Goal: Task Accomplishment & Management: Use online tool/utility

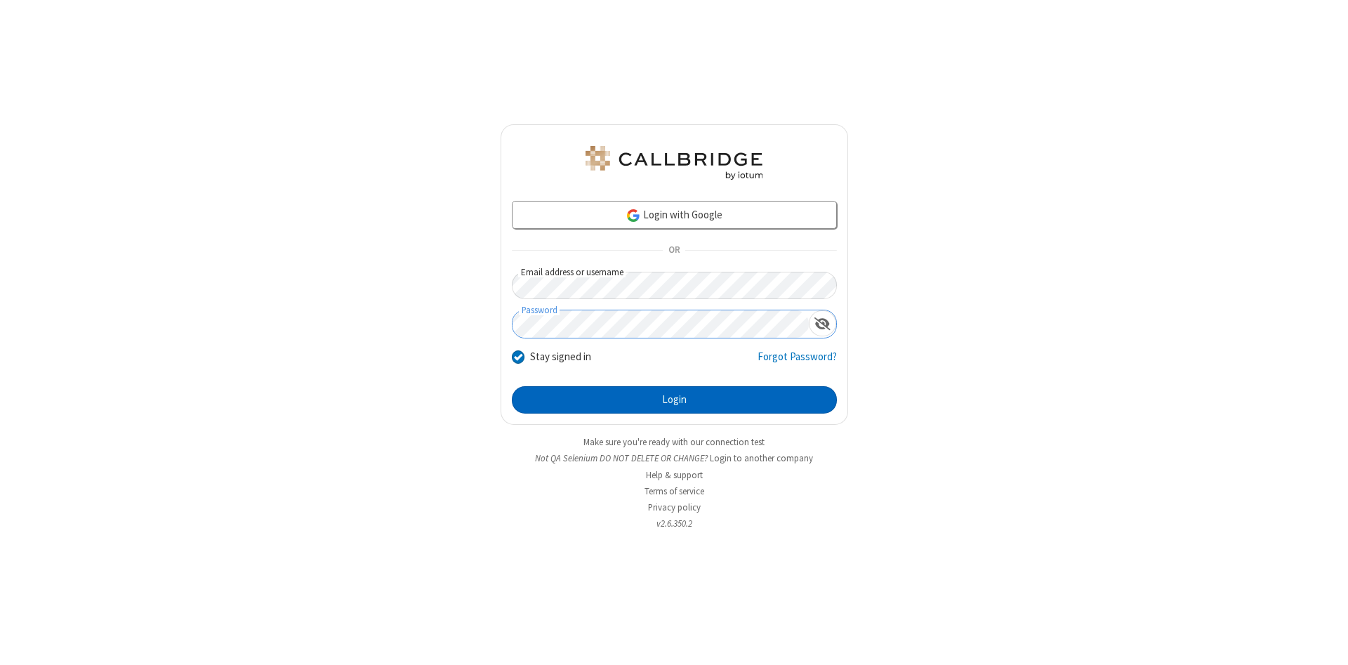
click at [674, 400] on button "Login" at bounding box center [674, 400] width 325 height 28
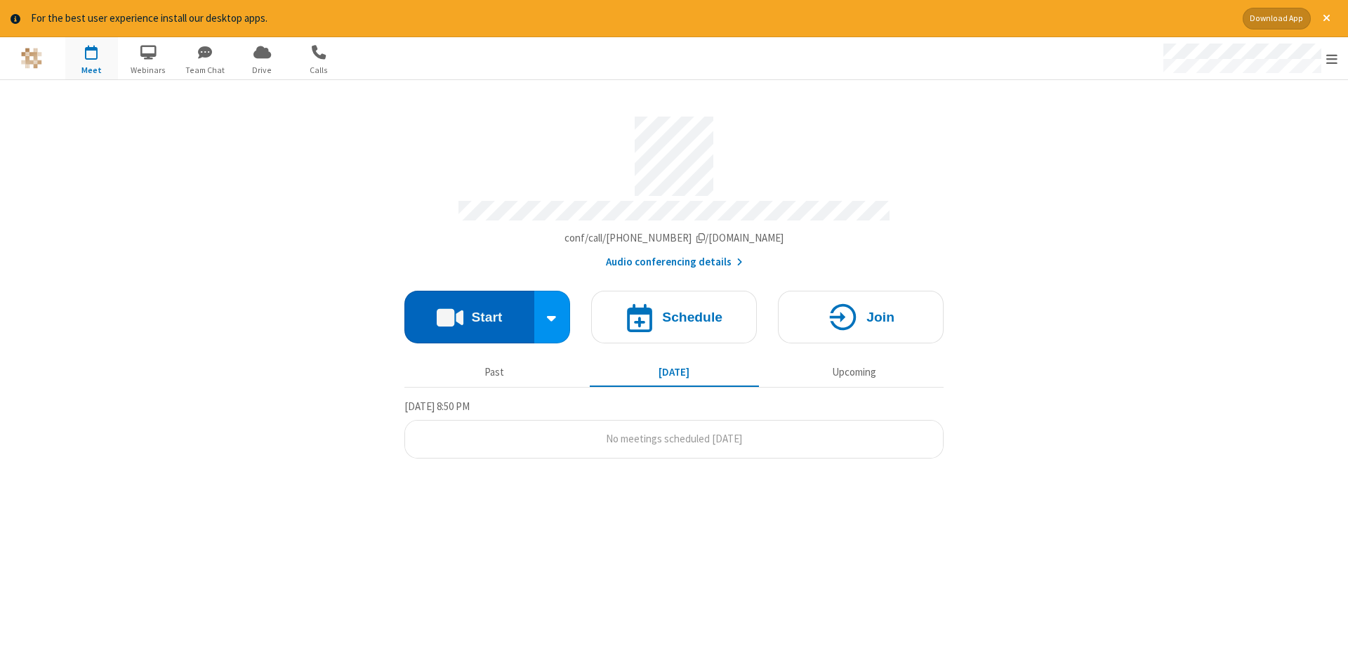
click at [469, 312] on button "Start" at bounding box center [469, 317] width 130 height 53
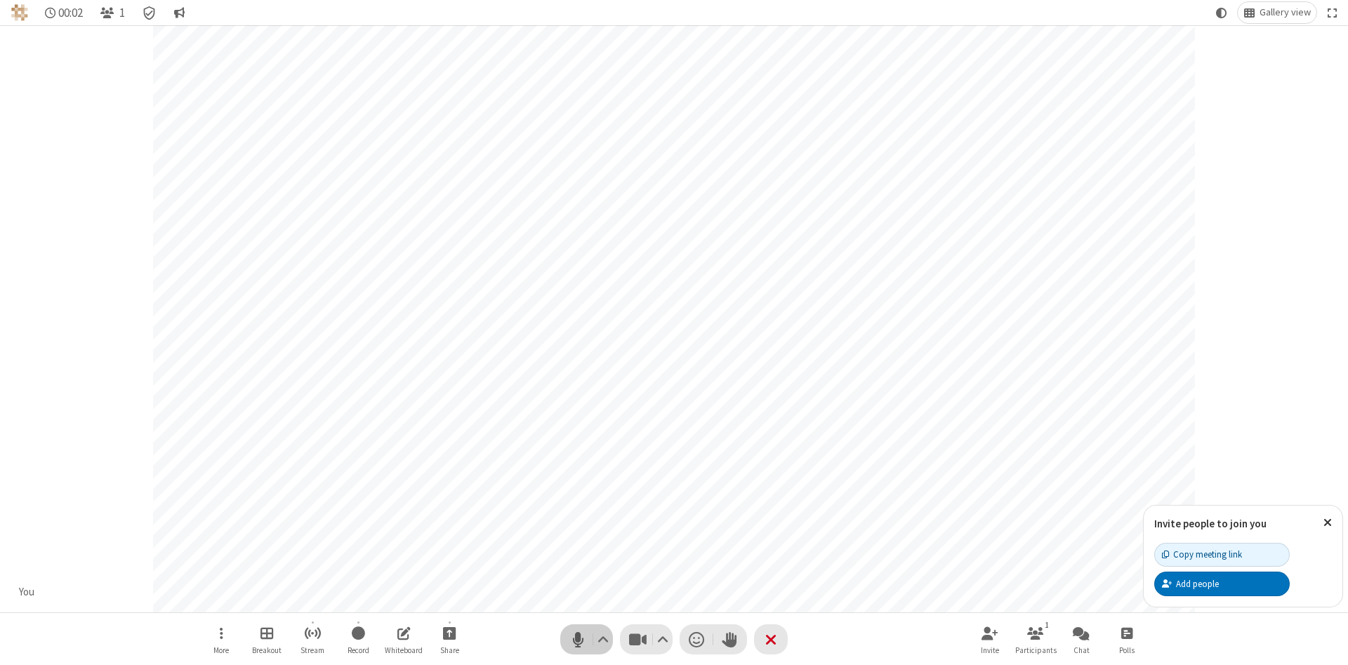
click at [578, 639] on span "Mute (Alt+A)" at bounding box center [577, 639] width 21 height 20
click at [578, 639] on span "Unmute (Alt+A)" at bounding box center [577, 639] width 21 height 20
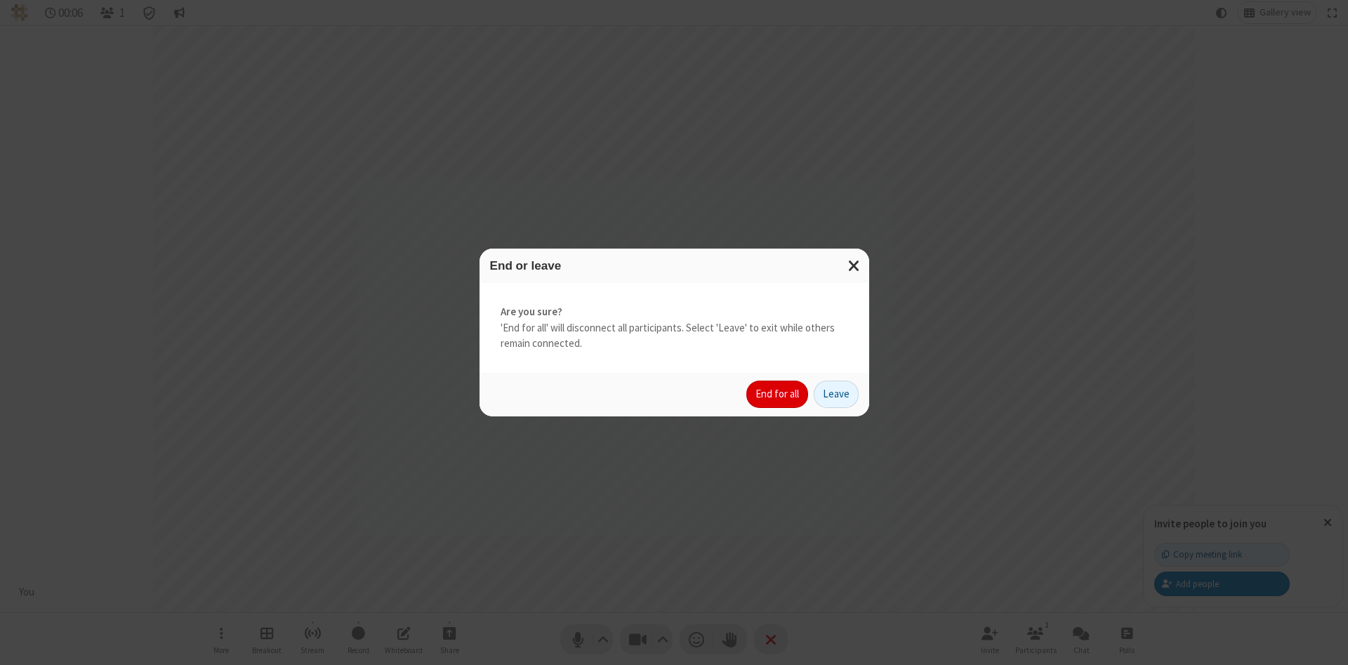
click at [778, 394] on button "End for all" at bounding box center [777, 395] width 62 height 28
